Goal: Information Seeking & Learning: Learn about a topic

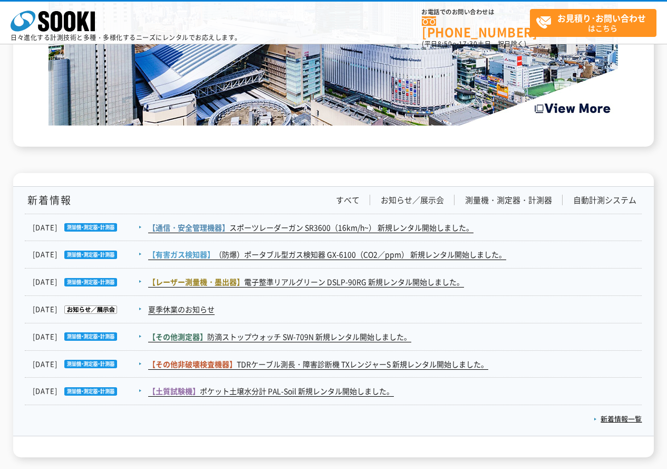
scroll to position [1688, 0]
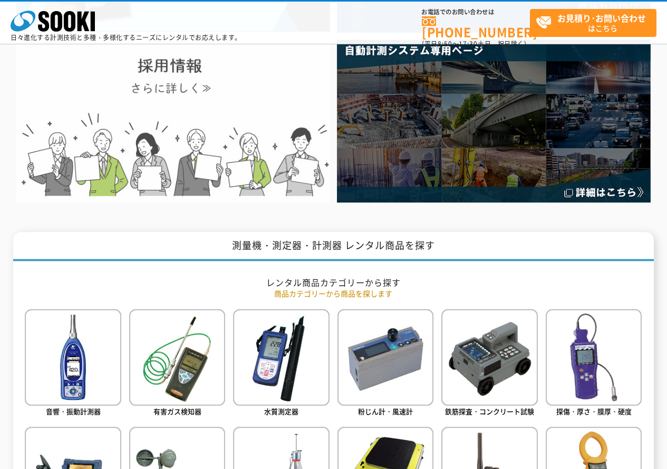
scroll to position [53, 0]
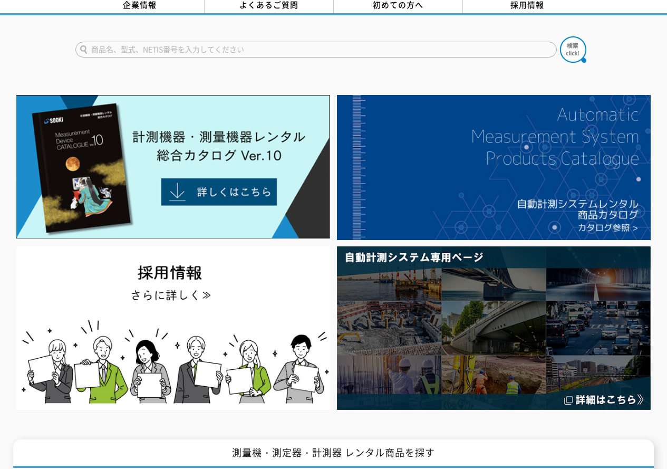
click at [284, 42] on input "text" at bounding box center [316, 50] width 482 height 16
type input "ダイヤルノギス"
click at [560, 36] on button at bounding box center [573, 49] width 26 height 26
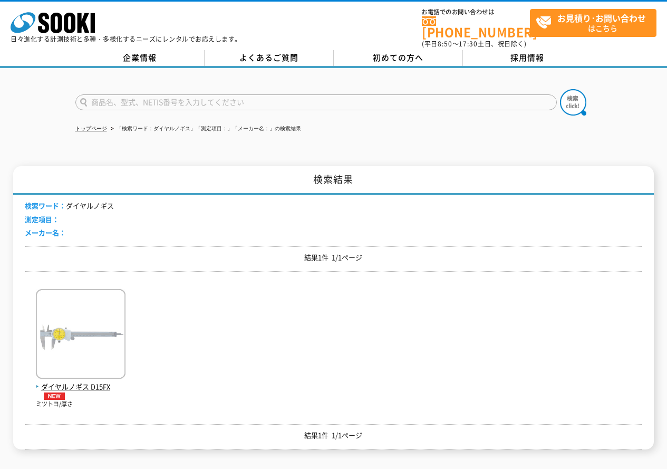
scroll to position [106, 0]
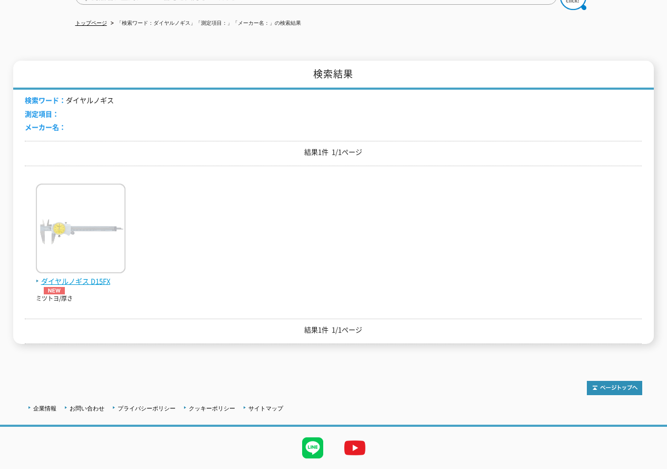
click at [86, 225] on img at bounding box center [81, 230] width 90 height 92
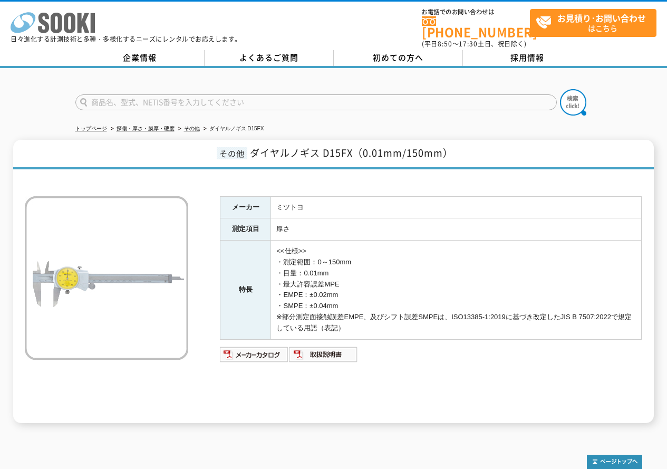
click at [78, 29] on polygon at bounding box center [84, 23] width 12 height 20
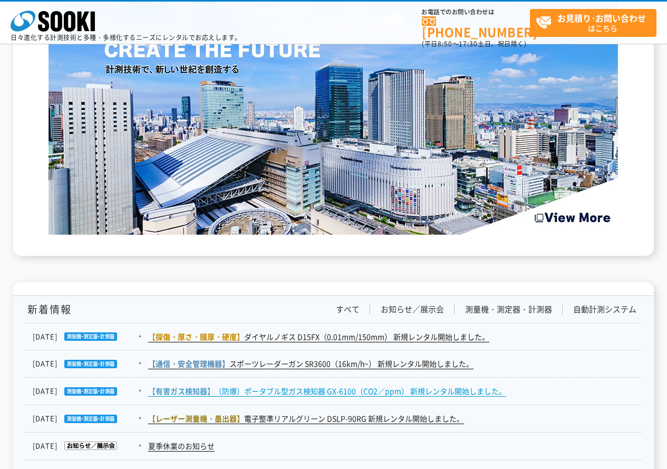
scroll to position [1632, 0]
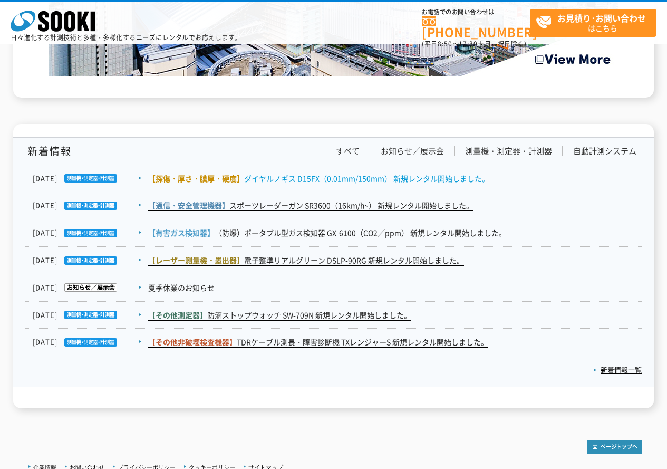
click at [346, 175] on link "【探傷・厚さ・膜厚・硬度】 ダイヤルノギス D15FX（0.01mm/150mm） 新規レンタル開始しました。" at bounding box center [318, 178] width 341 height 11
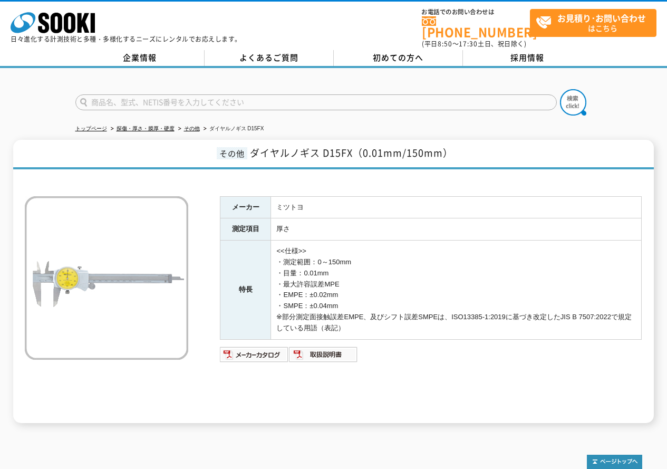
click at [288, 12] on div "株式会社 ソーキ spMenu 日々進化する計測技術と多種・多様化するニーズにレンタルでお応えします。 お電話でのお問い合わせは [PHONE_NUMBER]…" at bounding box center [333, 25] width 667 height 47
click at [67, 16] on icon at bounding box center [70, 23] width 12 height 21
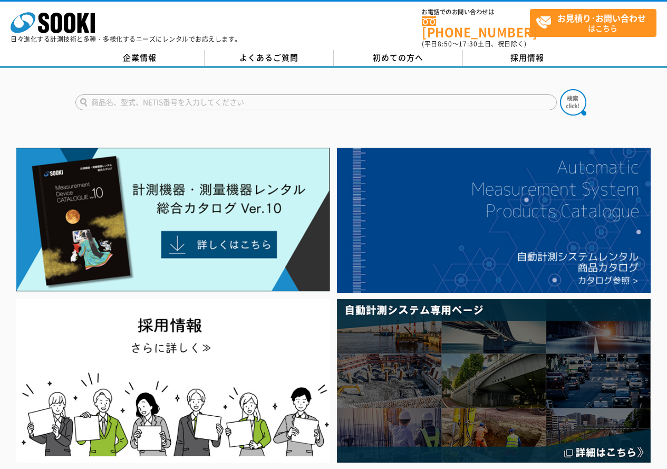
click at [269, 94] on input "text" at bounding box center [316, 102] width 482 height 16
type input "ダイヤルノギス"
click at [560, 89] on button at bounding box center [573, 102] width 26 height 26
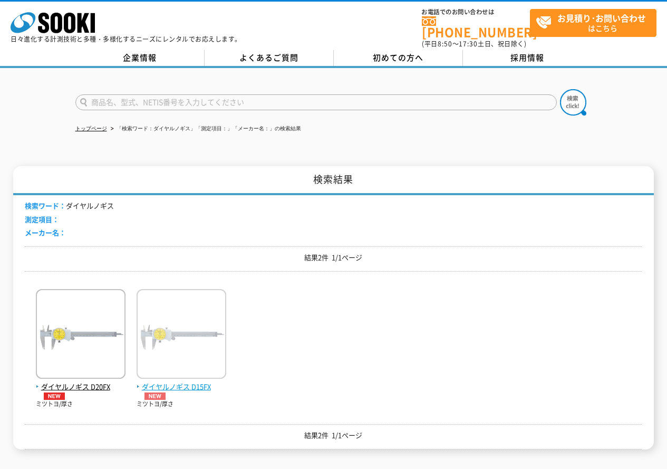
click at [202, 351] on img at bounding box center [182, 335] width 90 height 92
click at [70, 314] on img at bounding box center [81, 335] width 90 height 92
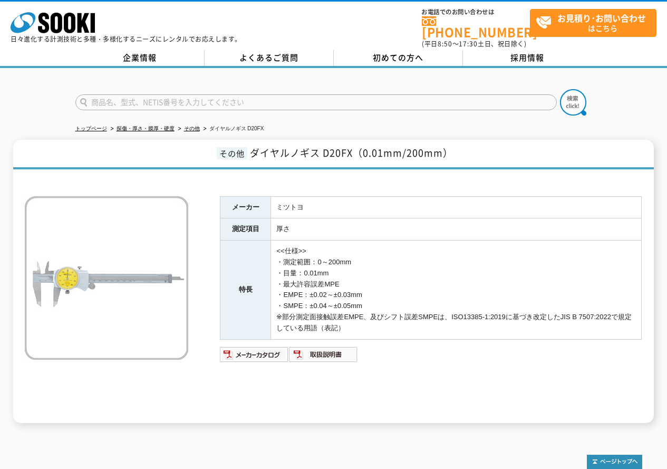
click at [74, 34] on link "株式会社 ソーキ" at bounding box center [53, 30] width 84 height 10
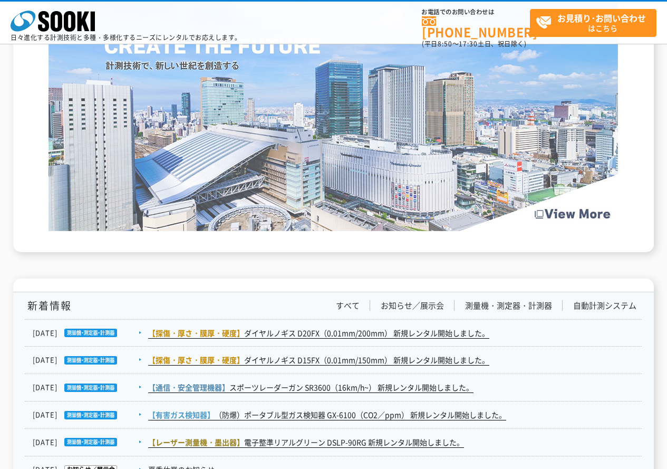
scroll to position [1530, 0]
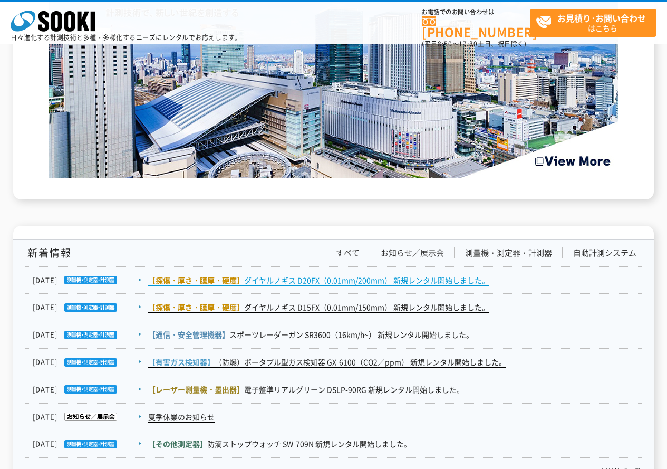
click at [354, 281] on link "【探傷・厚さ・膜厚・硬度】 ダイヤルノギス D20FX（0.01mm/200mm） 新規レンタル開始しました。" at bounding box center [318, 280] width 341 height 11
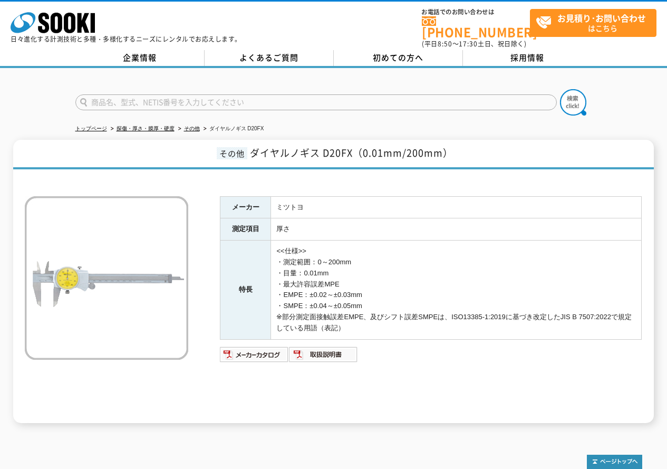
click at [305, 20] on div "株式会社 ソーキ spMenu 日々進化する計測技術と多種・多様化するニーズにレンタルでお応えします。 お電話でのお問い合わせは 0120-856-990 (…" at bounding box center [333, 25] width 667 height 47
click at [62, 23] on icon "株式会社 ソーキ" at bounding box center [53, 22] width 84 height 21
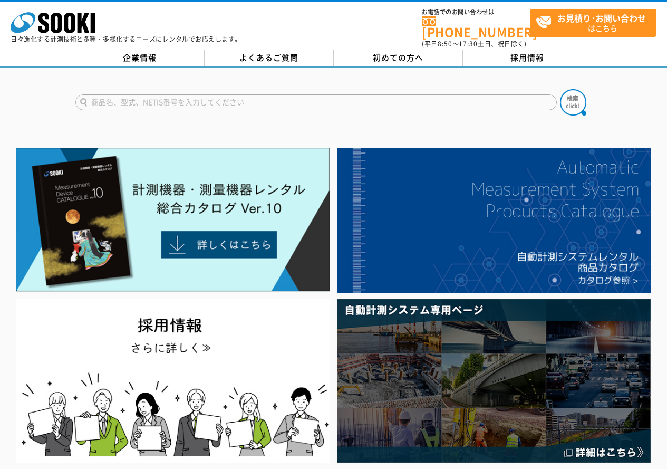
click at [328, 79] on div at bounding box center [333, 93] width 667 height 51
click at [328, 94] on input "text" at bounding box center [316, 102] width 482 height 16
type input "替アンビル"
click at [560, 89] on button at bounding box center [573, 102] width 26 height 26
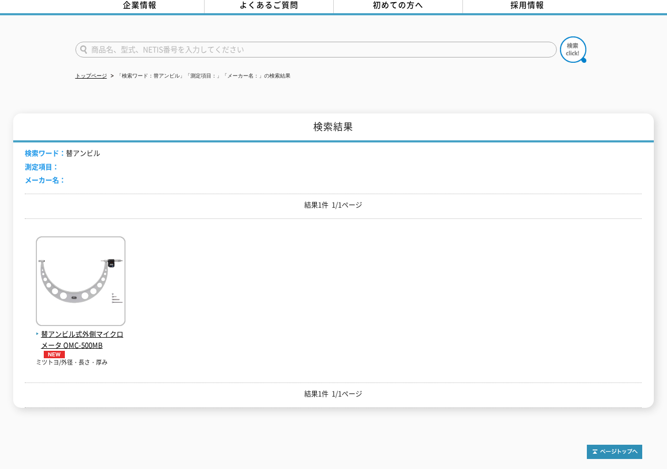
scroll to position [106, 0]
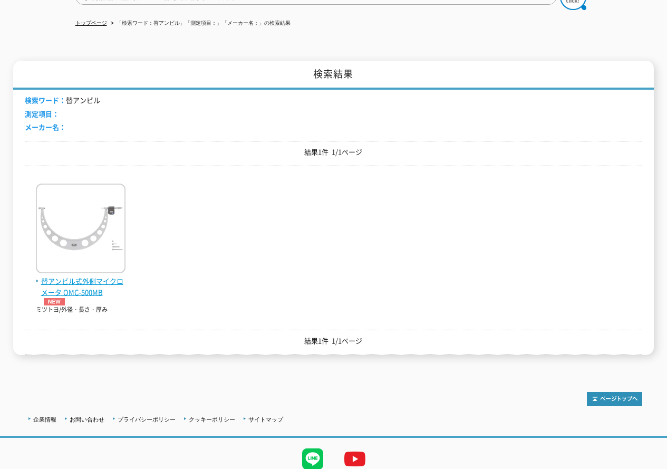
click at [95, 239] on img at bounding box center [81, 230] width 90 height 92
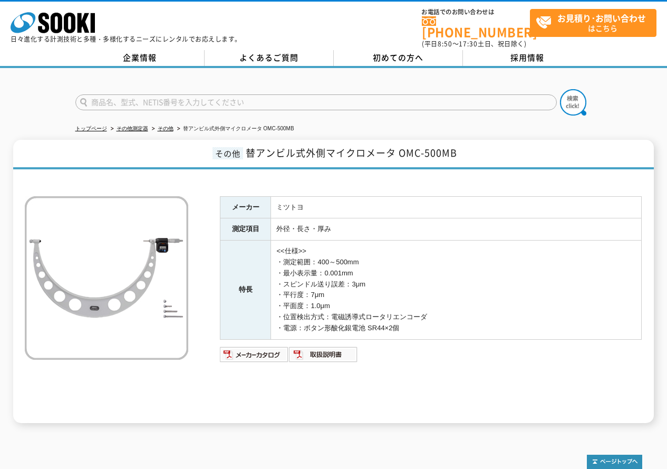
click at [41, 8] on div "株式会社 ソーキ spMenu 日々進化する計測技術と多種・多様化するニーズにレンタルでお応えします。" at bounding box center [126, 24] width 231 height 35
click at [40, 22] on icon at bounding box center [43, 23] width 11 height 21
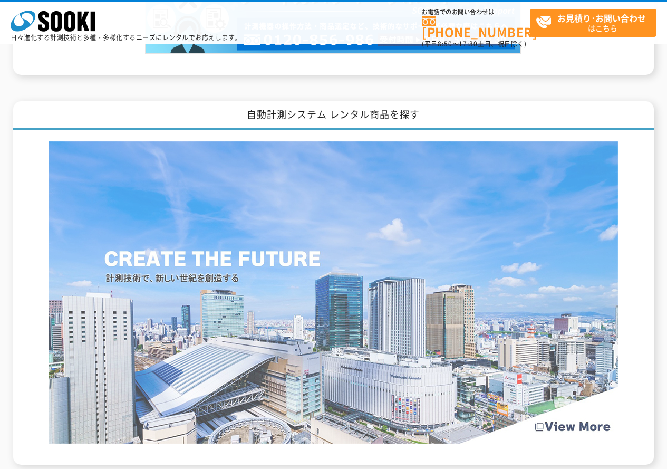
scroll to position [1528, 0]
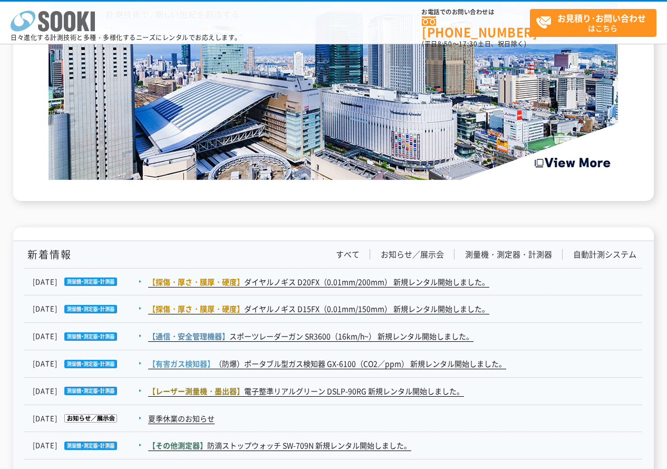
click at [50, 20] on icon "株式会社 ソーキ" at bounding box center [53, 21] width 84 height 21
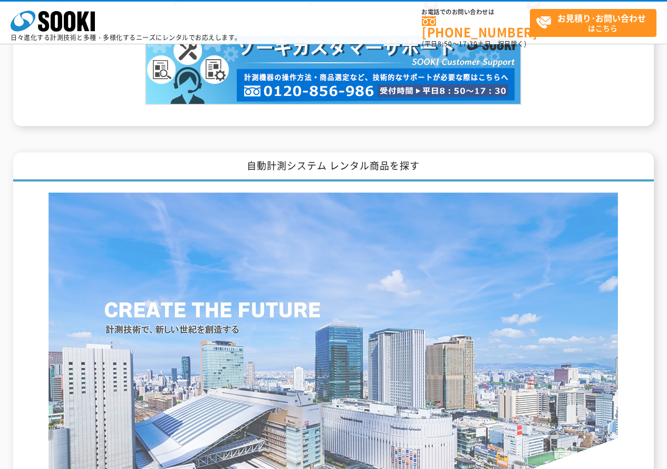
scroll to position [1477, 0]
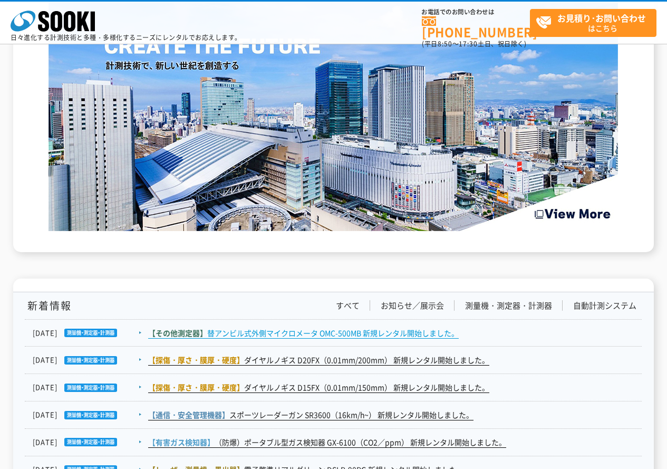
click at [313, 337] on link "【その他測定器】 替アンビル式外側マイクロメータ OMC-500MB 新規レンタル開始しました。" at bounding box center [303, 333] width 311 height 11
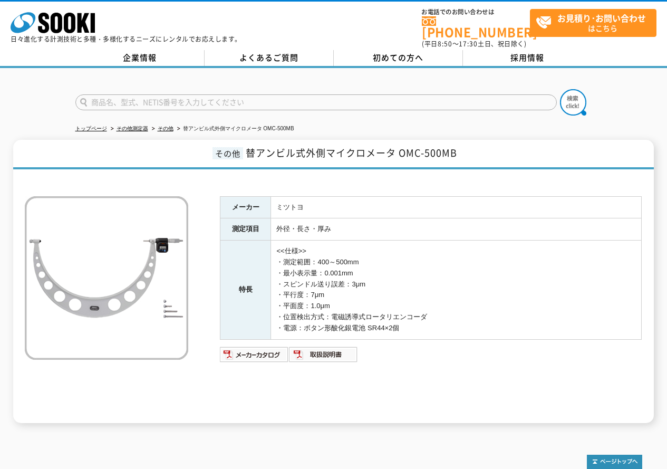
click at [330, 73] on div at bounding box center [333, 93] width 667 height 51
drag, startPoint x: 109, startPoint y: 25, endPoint x: 83, endPoint y: 28, distance: 25.5
click at [108, 25] on div "株式会社 ソーキ spMenu 日々進化する計測技術と多種・多様化するニーズにレンタルでお応えします。" at bounding box center [126, 24] width 231 height 35
click at [63, 32] on icon "株式会社 ソーキ" at bounding box center [53, 22] width 84 height 21
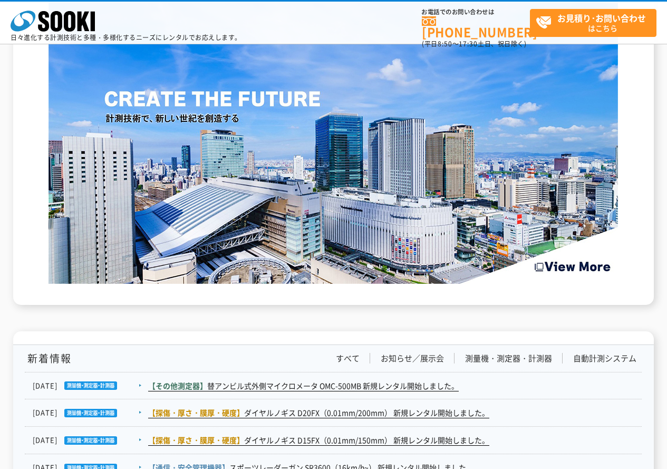
scroll to position [1583, 0]
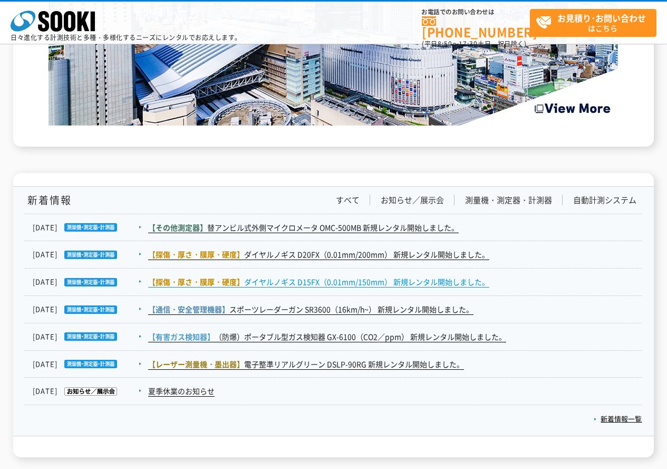
click at [274, 277] on link "【探傷・厚さ・膜厚・硬度】 ダイヤルノギス D15FX（0.01mm/150mm） 新規レンタル開始しました。" at bounding box center [318, 281] width 341 height 11
